Goal: Communication & Community: Participate in discussion

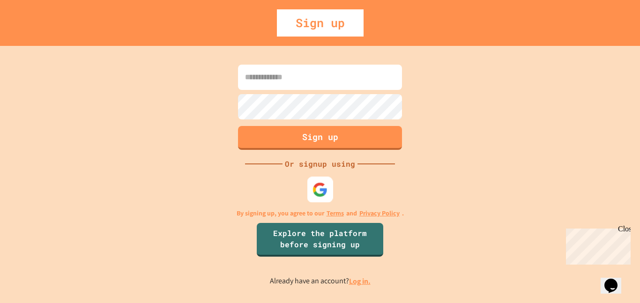
click at [325, 189] on img at bounding box center [320, 189] width 15 height 15
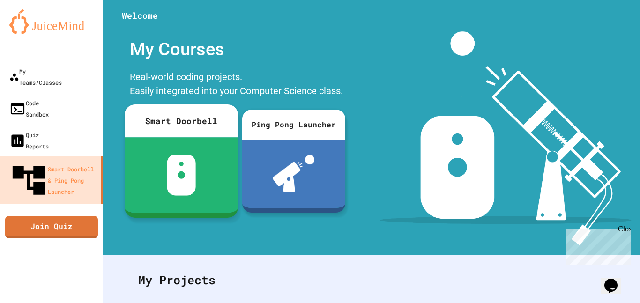
click at [158, 114] on div "Smart Doorbell" at bounding box center [181, 121] width 113 height 33
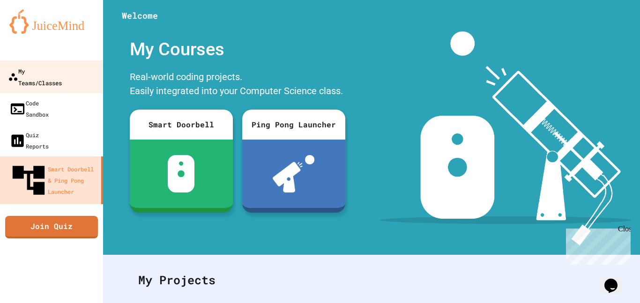
click at [62, 69] on div "My Teams/Classes" at bounding box center [35, 76] width 54 height 23
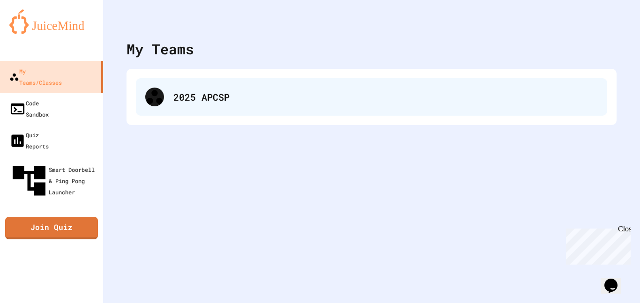
click at [229, 102] on div "2025 APCSP" at bounding box center [385, 97] width 425 height 14
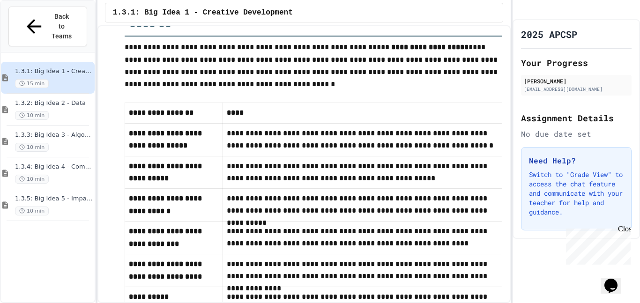
scroll to position [636, 0]
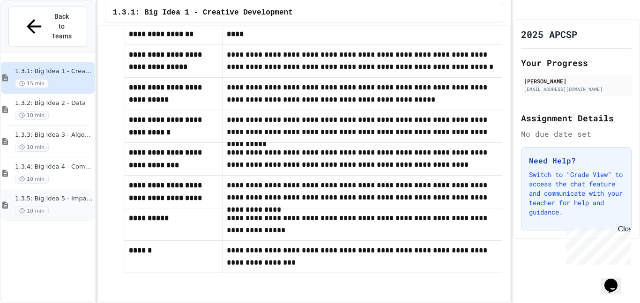
click at [58, 195] on span "1.3.5: Big Idea 5 - Impact of Computing" at bounding box center [54, 199] width 78 height 8
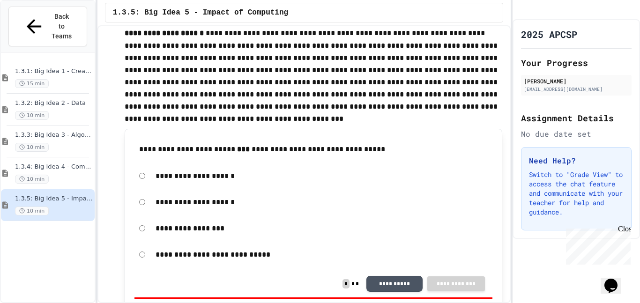
scroll to position [358, 0]
